Goal: Task Accomplishment & Management: Use online tool/utility

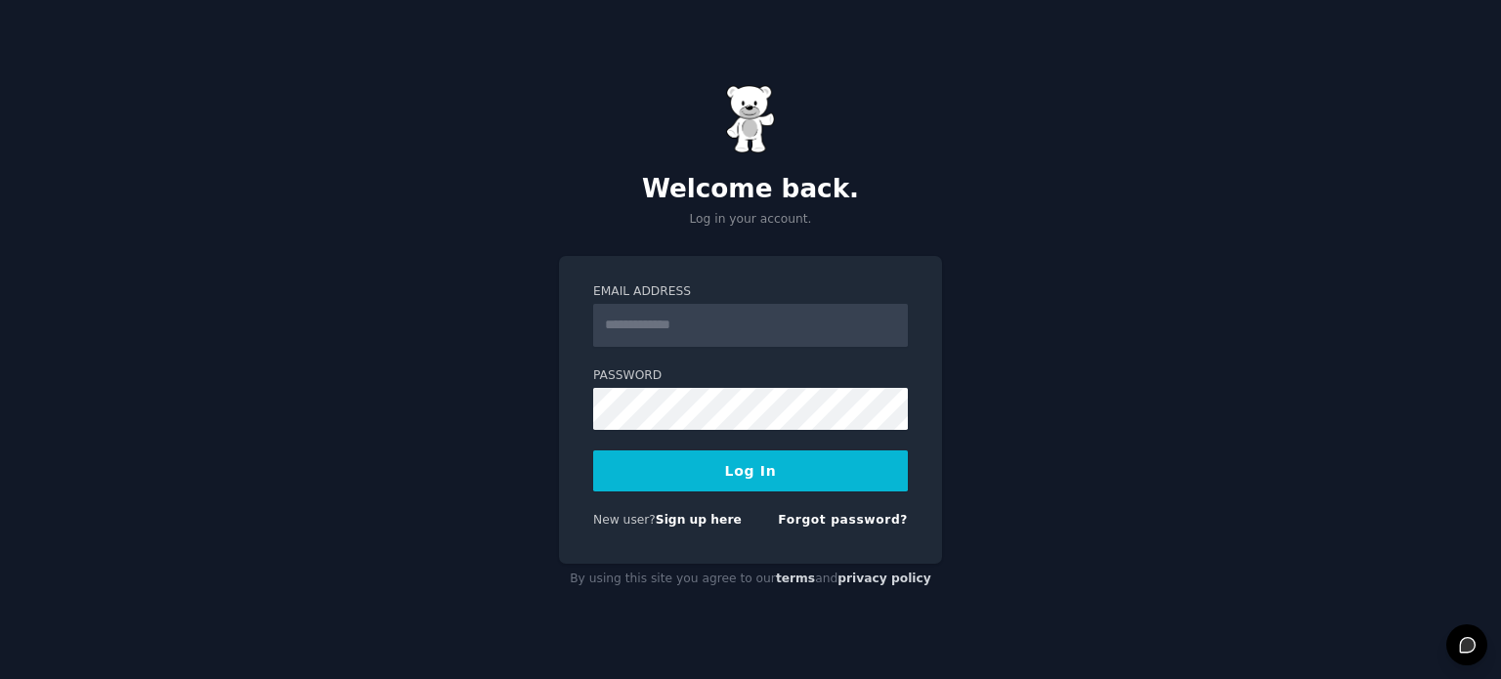
drag, startPoint x: 0, startPoint y: 0, endPoint x: 657, endPoint y: 313, distance: 727.2
click at [657, 313] on input "Email Address" at bounding box center [750, 325] width 315 height 43
type input "**********"
click at [593, 450] on button "Log In" at bounding box center [750, 470] width 315 height 41
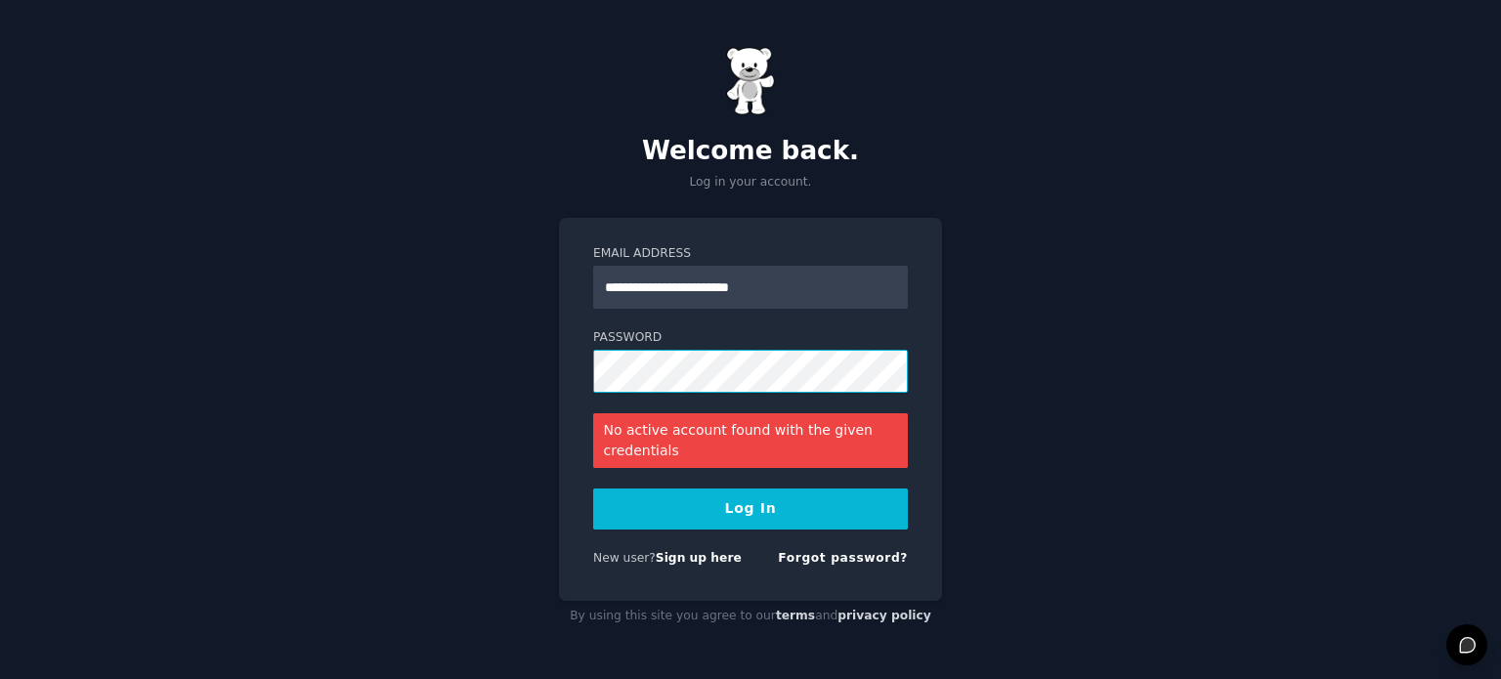
click at [448, 319] on div "**********" at bounding box center [750, 339] width 1501 height 679
click at [755, 512] on button "Log In" at bounding box center [750, 508] width 315 height 41
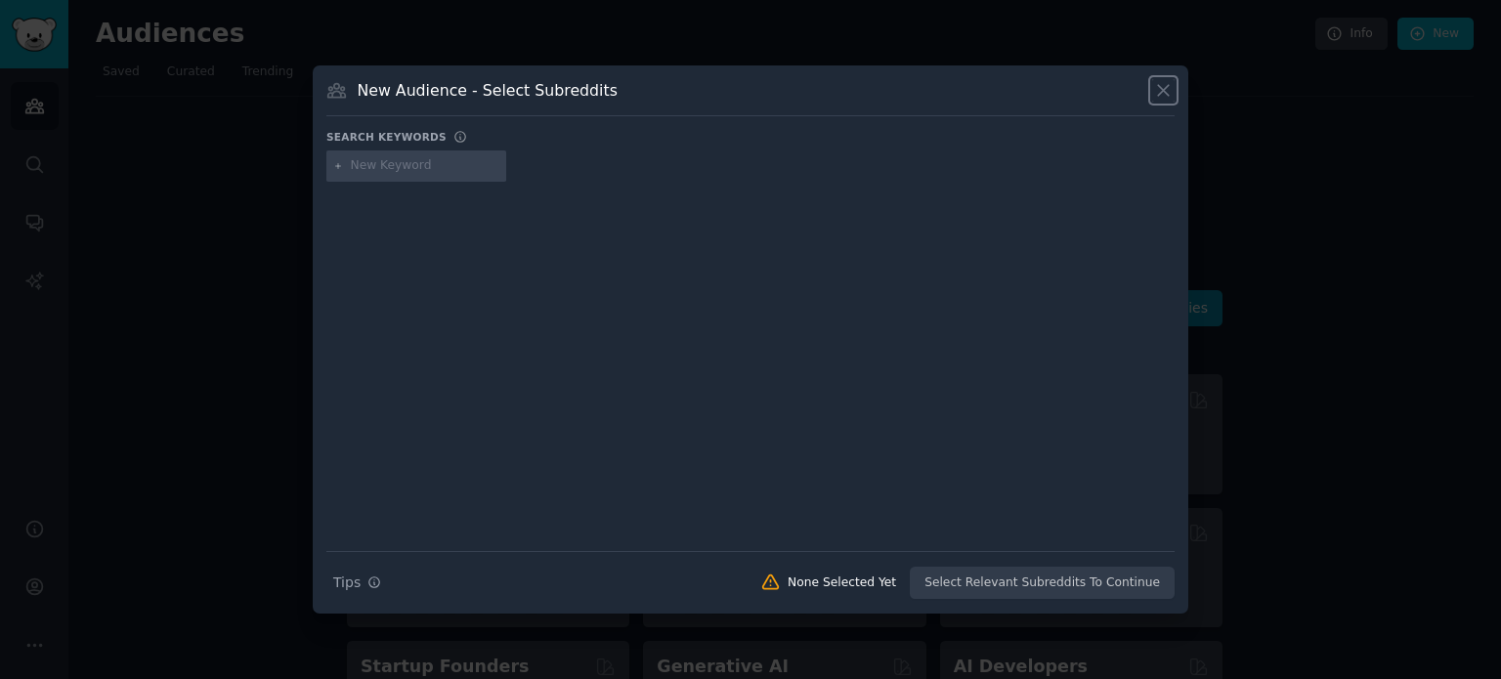
click at [1165, 97] on icon at bounding box center [1163, 90] width 21 height 21
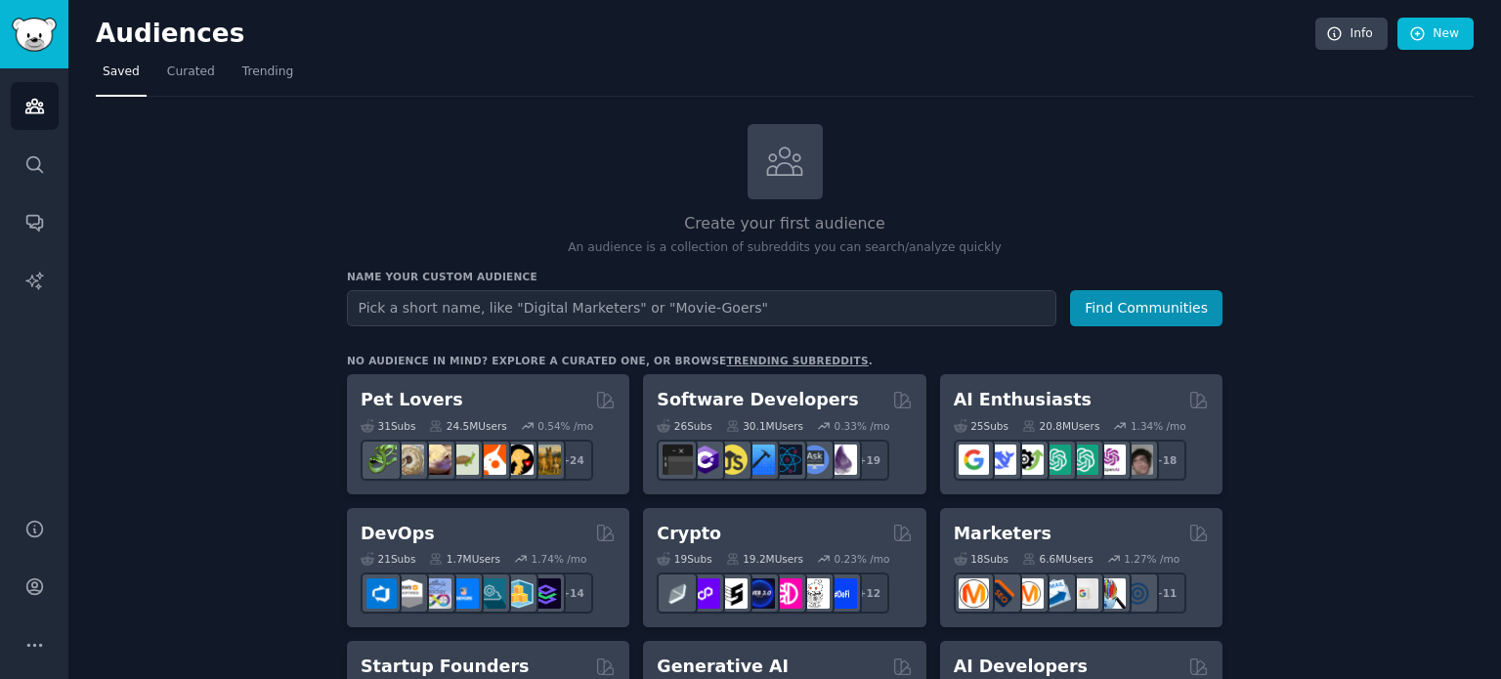
click at [546, 285] on div "Name your custom audience Audience Name Find Communities" at bounding box center [784, 298] width 875 height 57
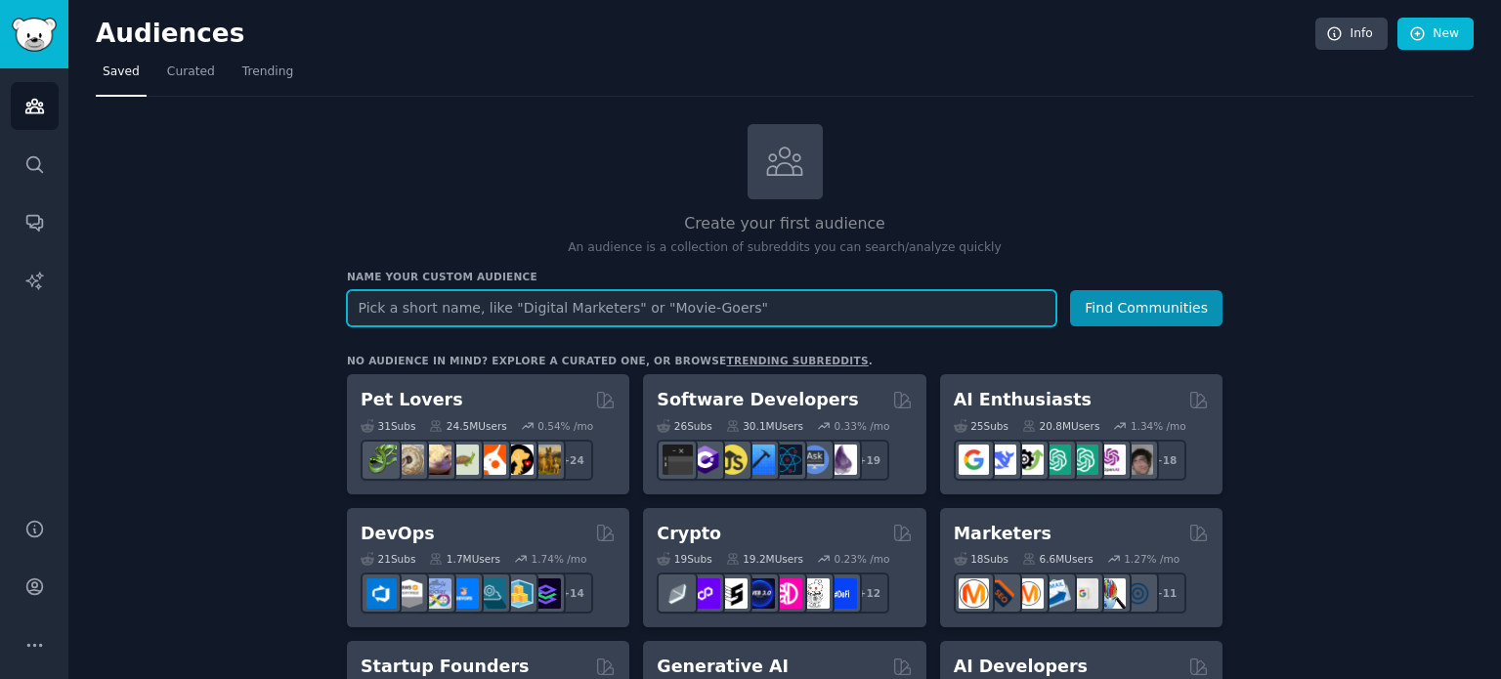
click at [440, 309] on input "text" at bounding box center [701, 308] width 709 height 36
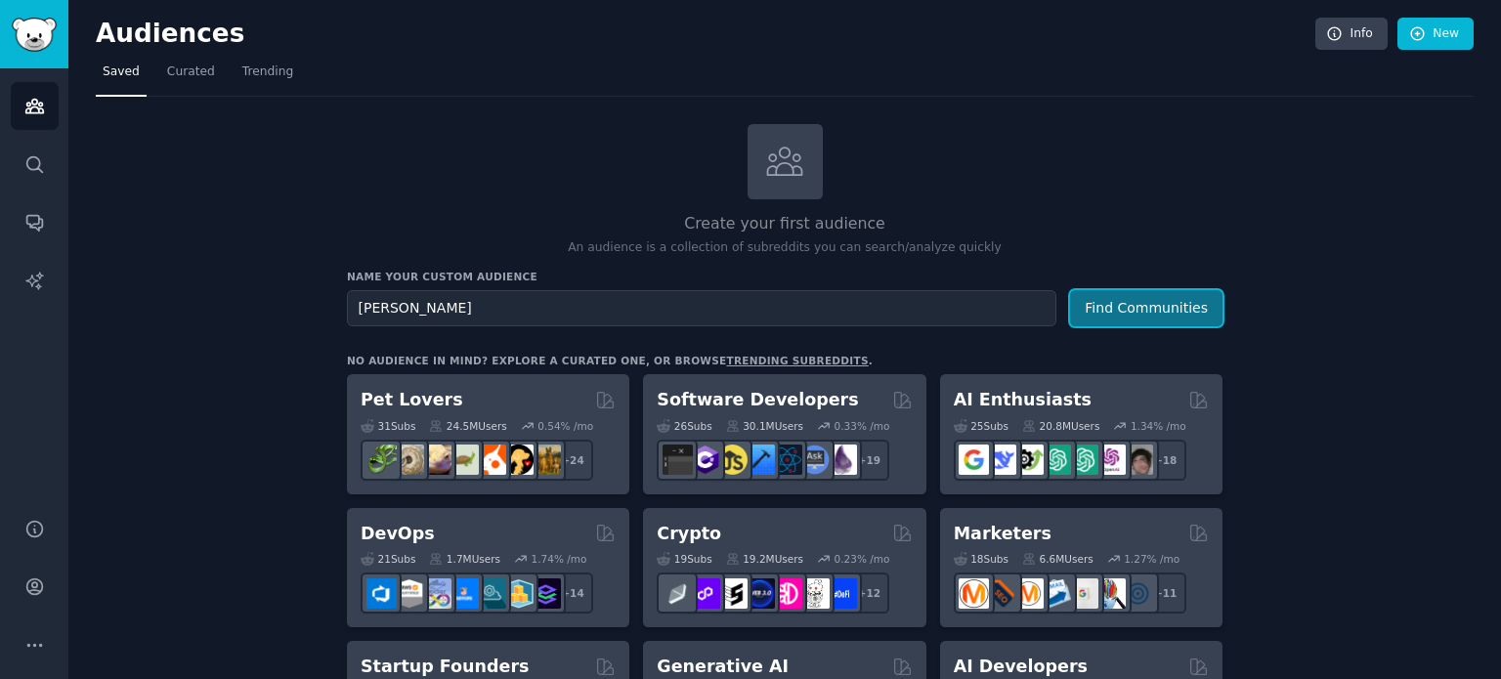
click at [1164, 301] on button "Find Communities" at bounding box center [1146, 308] width 152 height 36
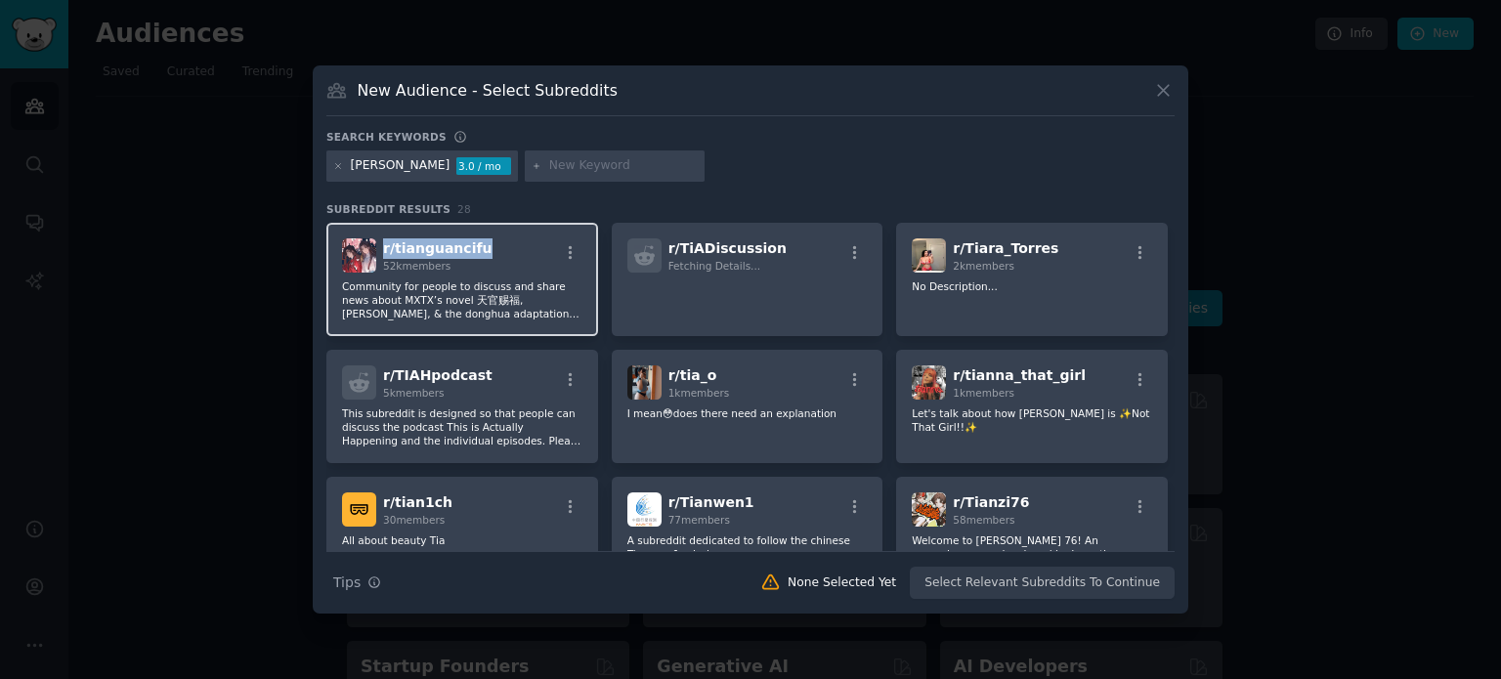
drag, startPoint x: 503, startPoint y: 251, endPoint x: 381, endPoint y: 246, distance: 122.2
click at [381, 246] on div "r/ tianguancifu 52k members" at bounding box center [462, 255] width 240 height 34
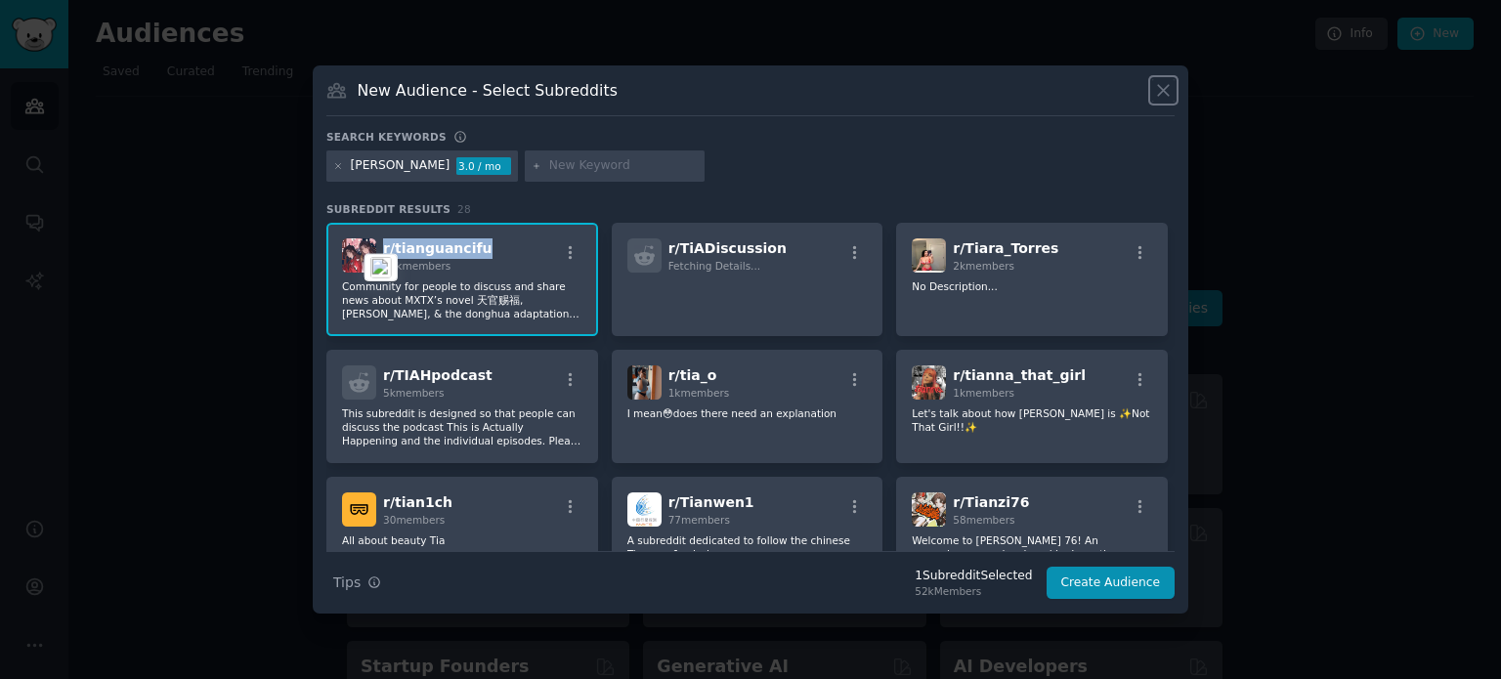
click at [1165, 83] on icon at bounding box center [1163, 90] width 21 height 21
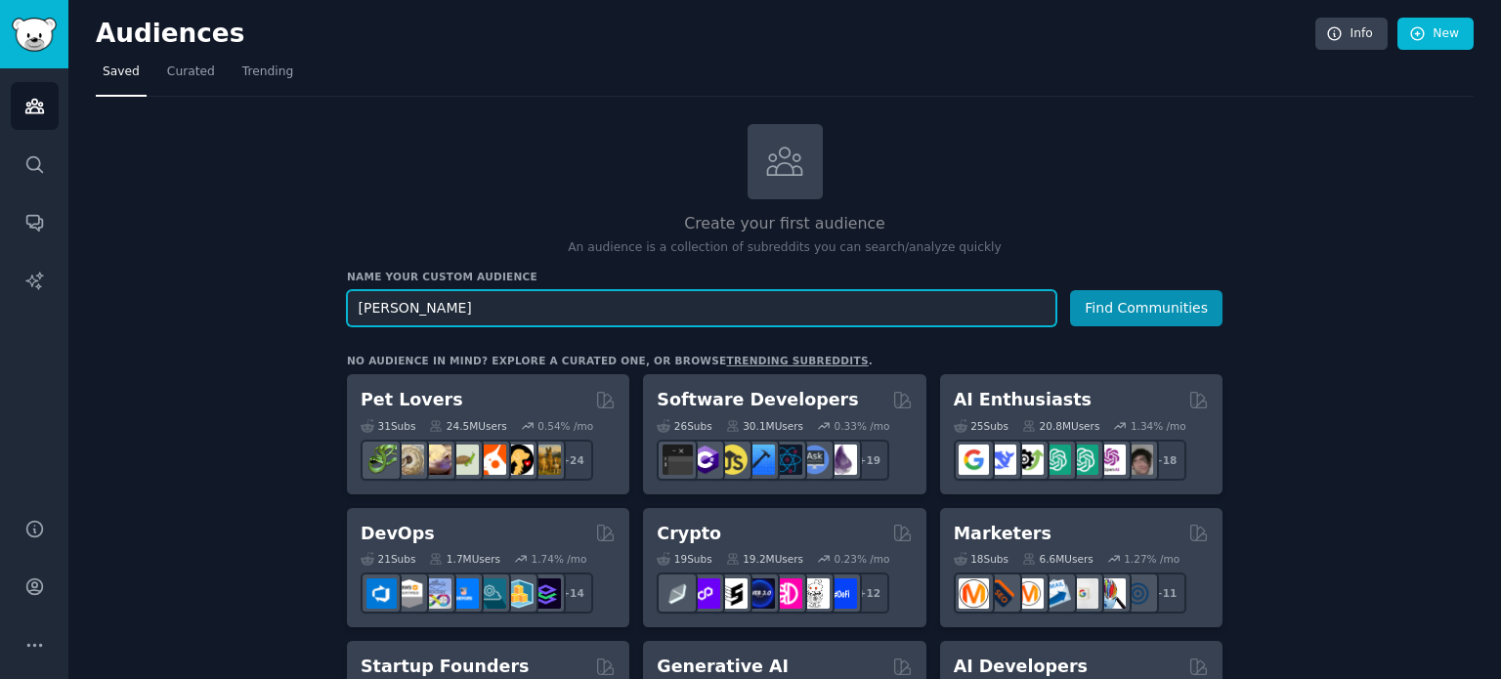
drag, startPoint x: 731, startPoint y: 299, endPoint x: 231, endPoint y: 331, distance: 501.3
type input "s"
type input "[MEDICAL_DATA]"
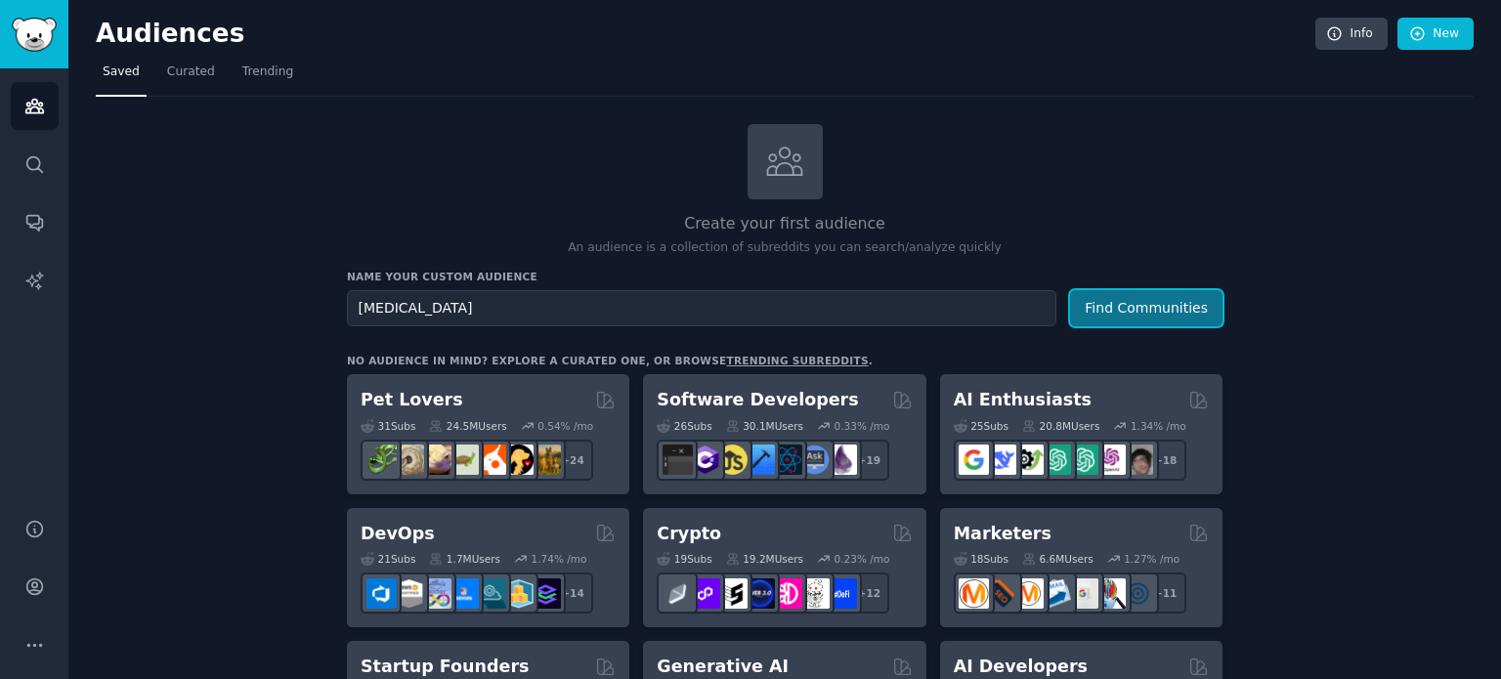
click at [1164, 301] on button "Find Communities" at bounding box center [1146, 308] width 152 height 36
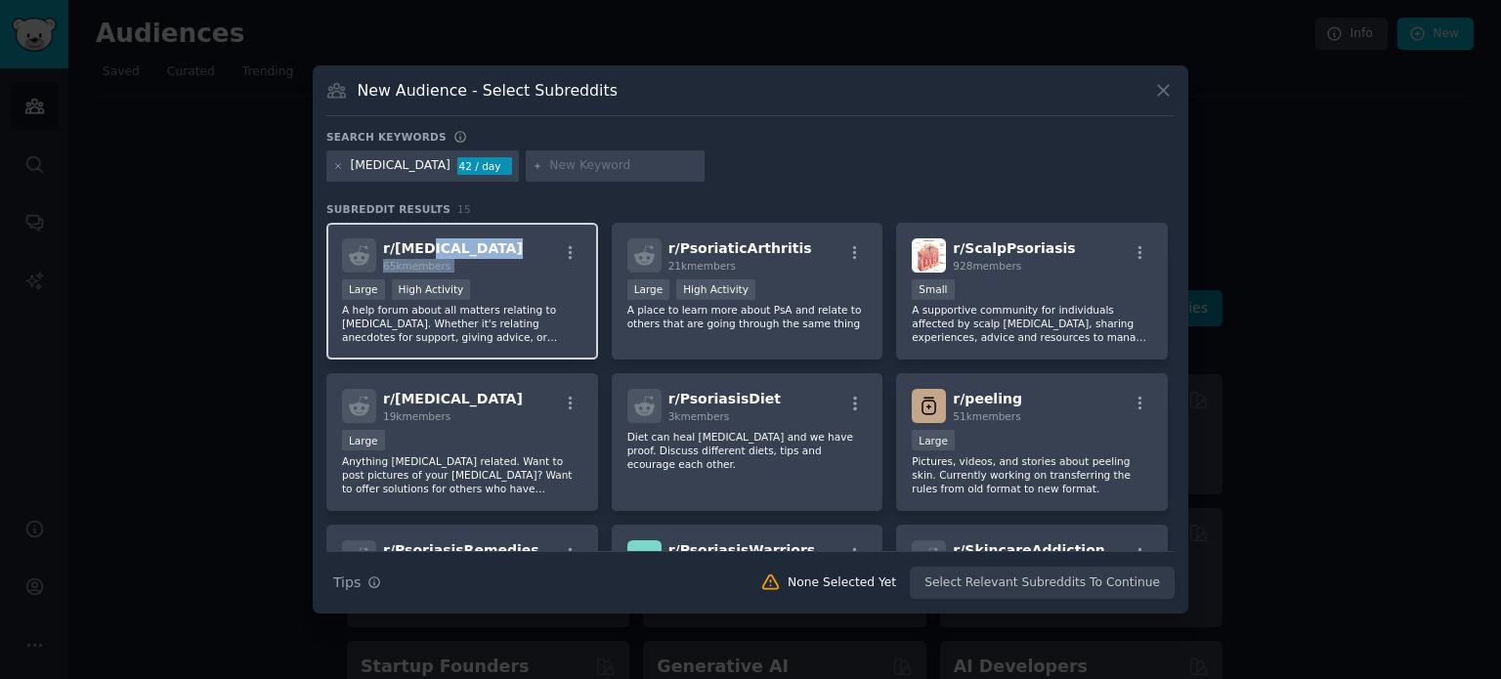
drag, startPoint x: 503, startPoint y: 251, endPoint x: 420, endPoint y: 234, distance: 84.7
click at [420, 234] on div "r/ [MEDICAL_DATA] 65k members Large High Activity A help forum about all matter…" at bounding box center [462, 292] width 272 height 138
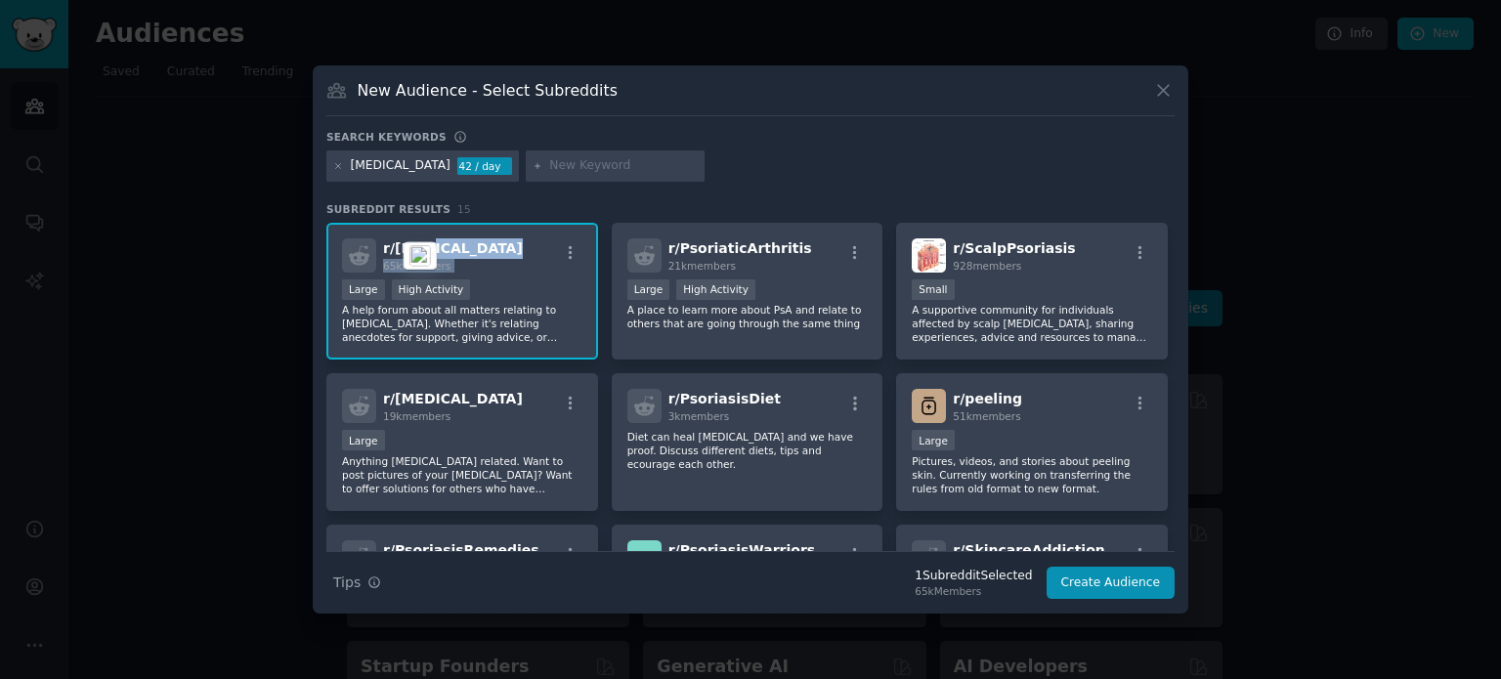
click at [538, 261] on div "r/ [MEDICAL_DATA] 65k members" at bounding box center [462, 255] width 240 height 34
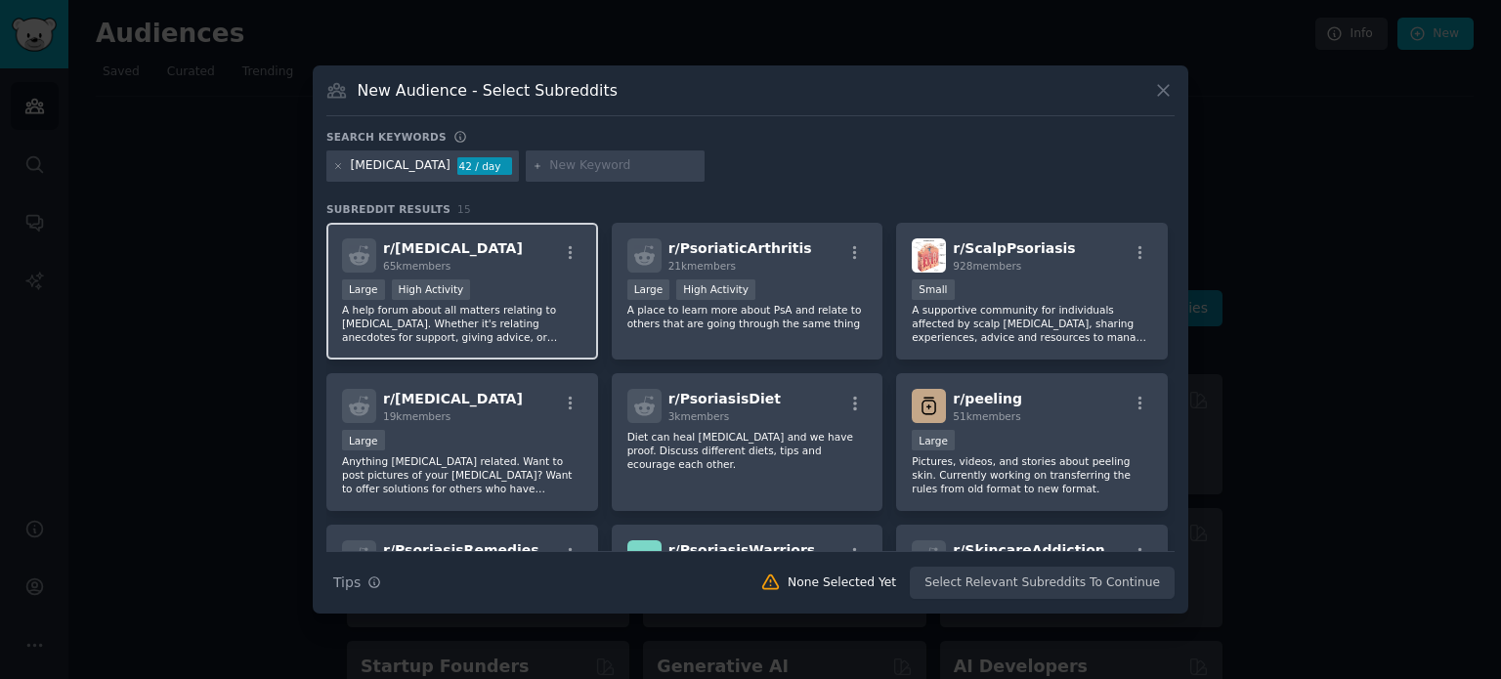
click at [540, 262] on div "r/ [MEDICAL_DATA] 65k members" at bounding box center [462, 255] width 240 height 34
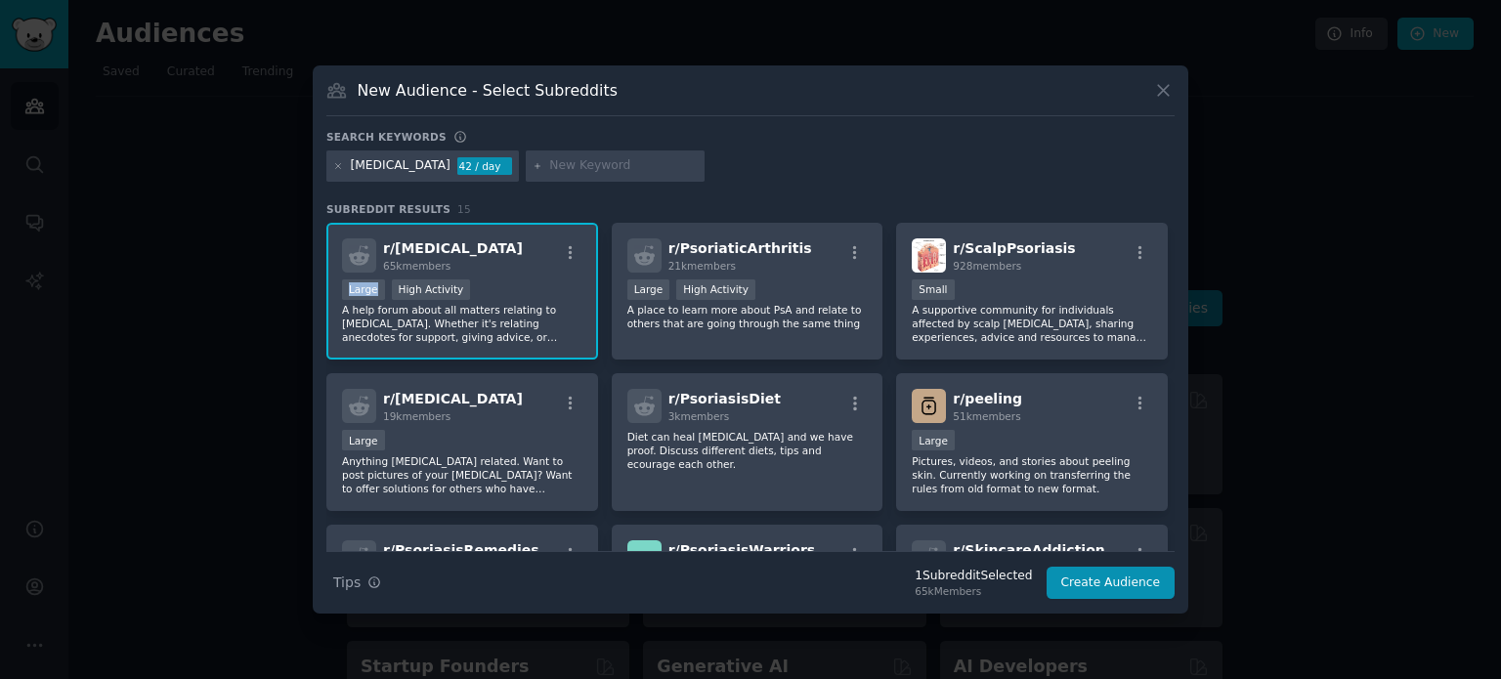
click at [540, 262] on div "r/ [MEDICAL_DATA] 65k members" at bounding box center [462, 255] width 240 height 34
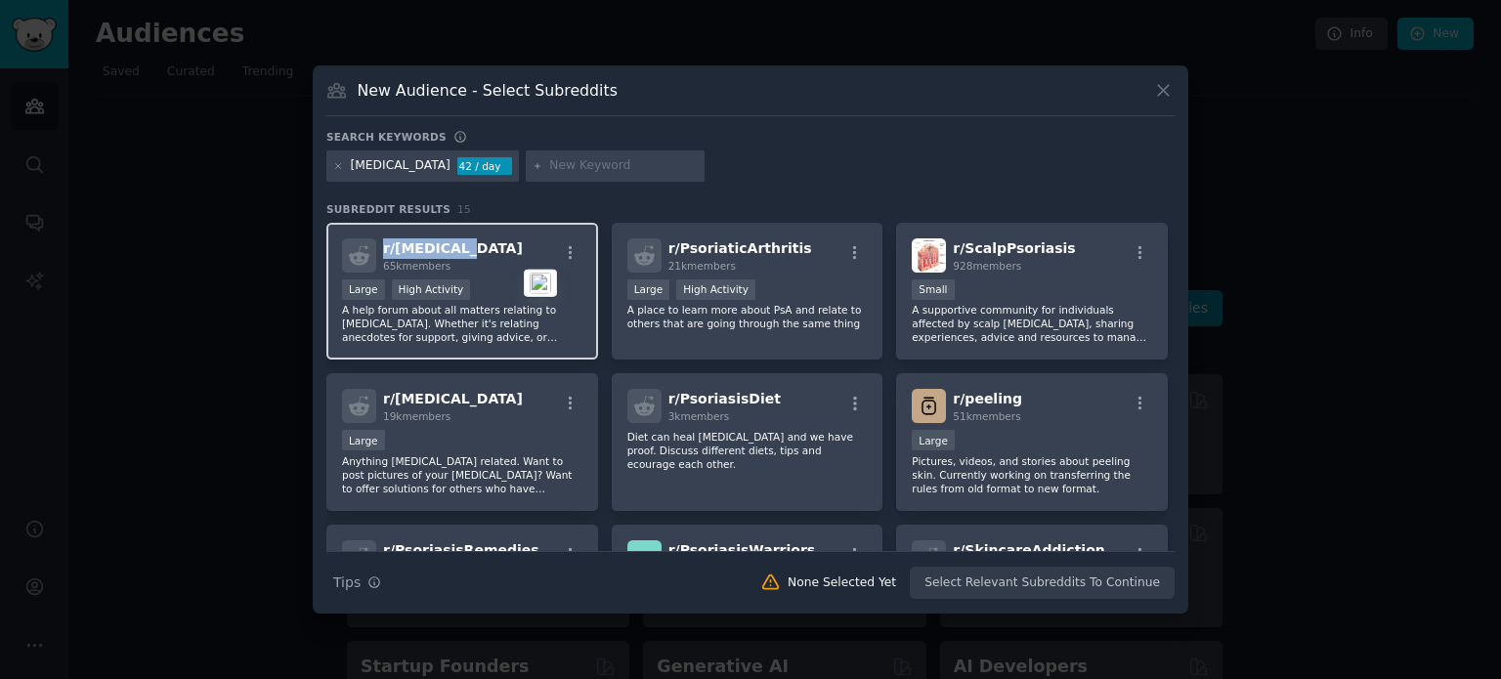
copy span "r/ [MEDICAL_DATA]"
drag, startPoint x: 479, startPoint y: 246, endPoint x: 380, endPoint y: 238, distance: 99.0
click at [380, 238] on div "r/ [MEDICAL_DATA] 65k members" at bounding box center [462, 255] width 240 height 34
